Goal: Use online tool/utility: Utilize a website feature to perform a specific function

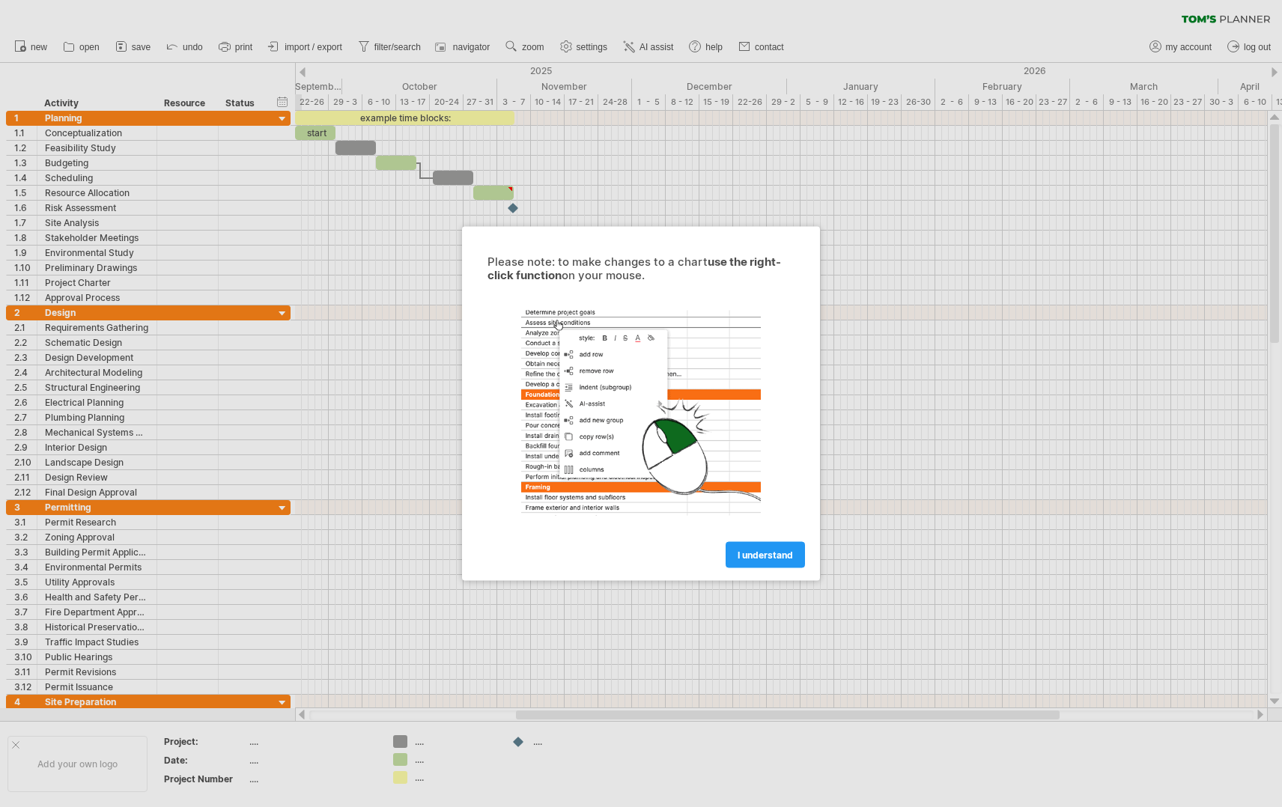
click at [786, 561] on link "I understand" at bounding box center [765, 555] width 79 height 26
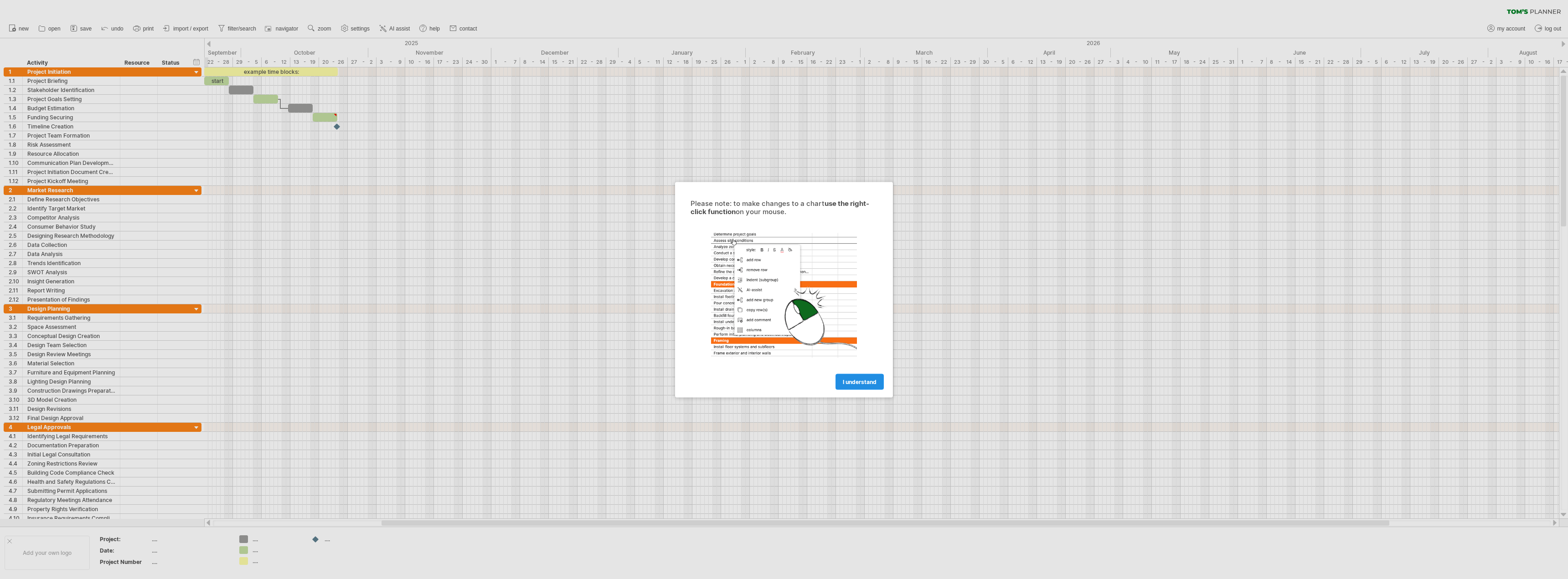
click at [869, 385] on link "I understand" at bounding box center [859, 381] width 48 height 16
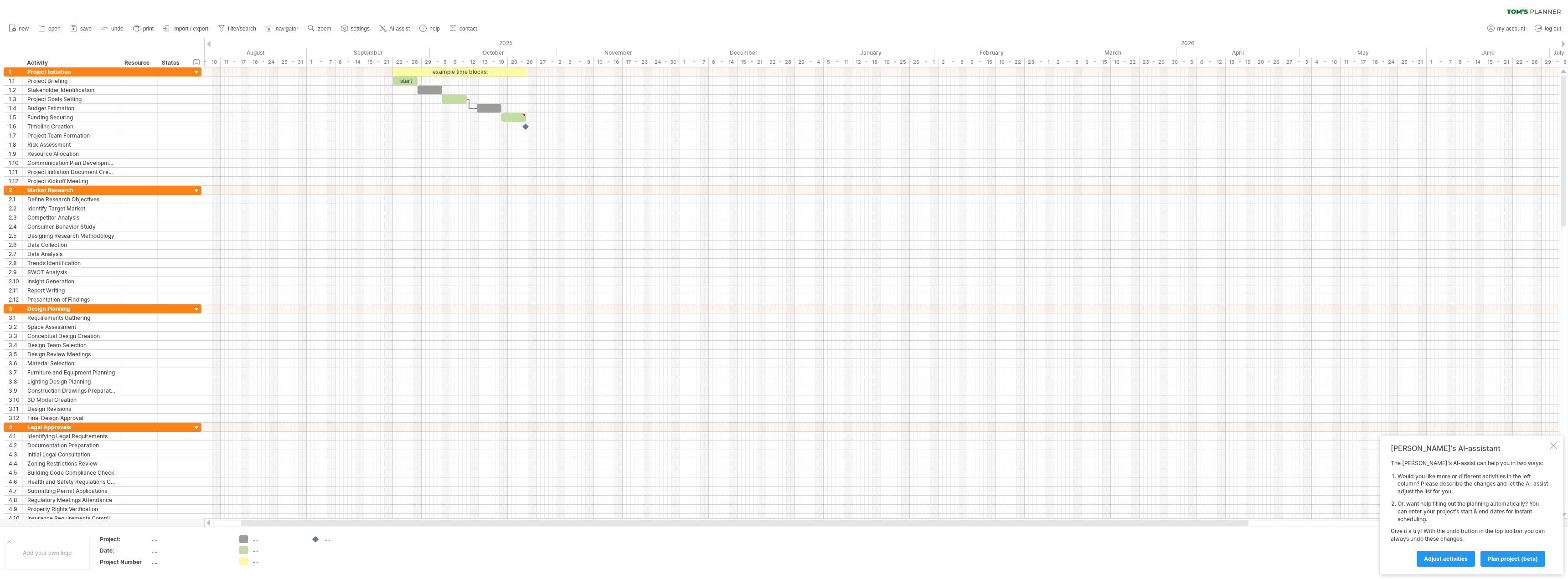
drag, startPoint x: 405, startPoint y: 524, endPoint x: 264, endPoint y: 520, distance: 141.1
click at [255, 525] on div at bounding box center [744, 522] width 1008 height 5
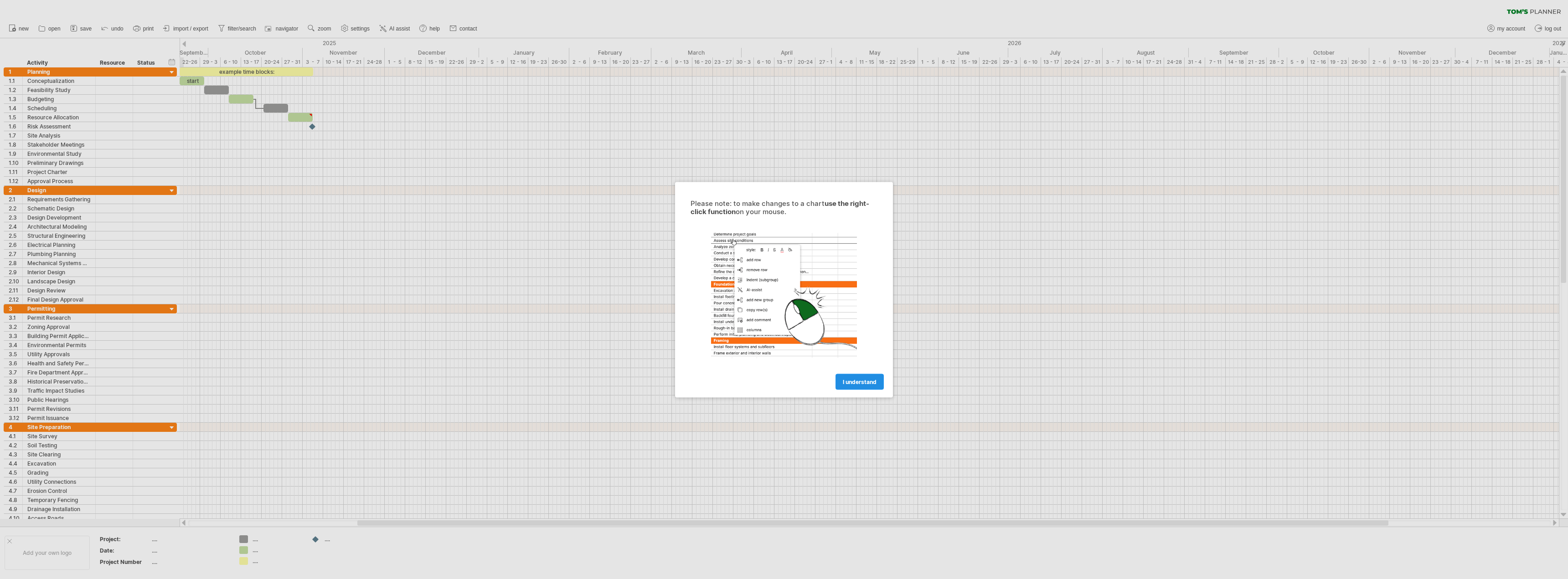
click at [867, 384] on span "I understand" at bounding box center [859, 381] width 33 height 7
